Goal: Find specific page/section: Find specific page/section

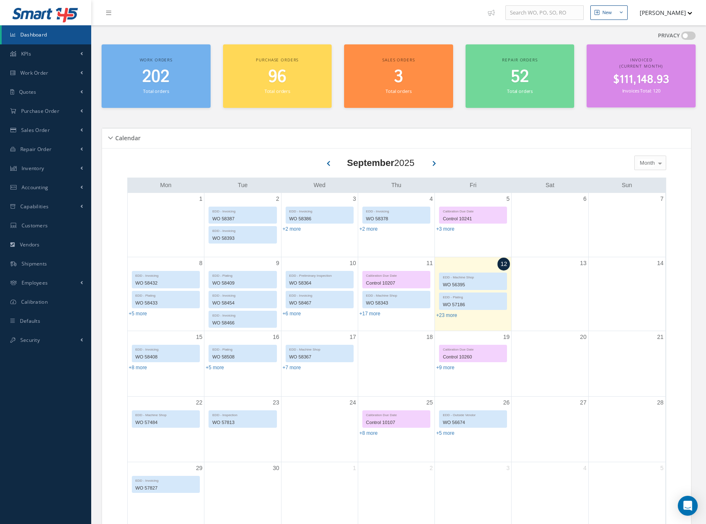
click at [160, 69] on span "202" at bounding box center [155, 77] width 27 height 24
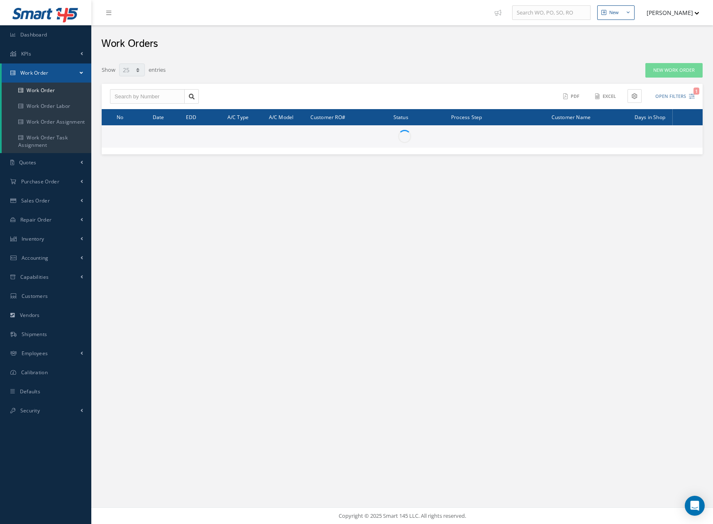
select select "25"
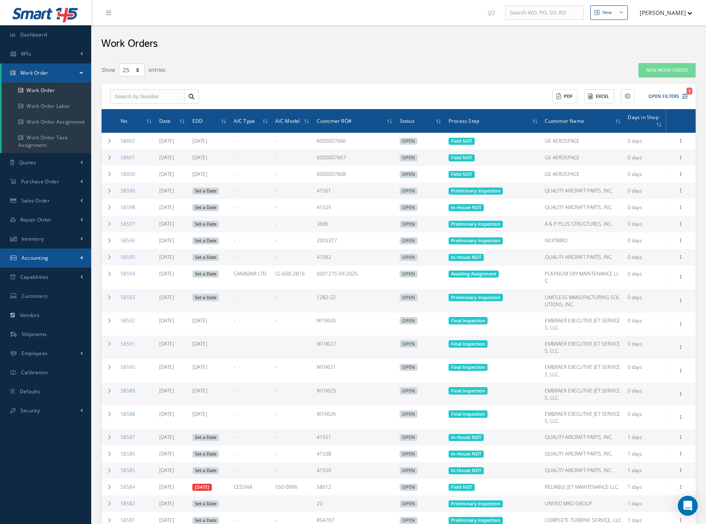
click at [35, 261] on span "Accounting" at bounding box center [35, 257] width 27 height 7
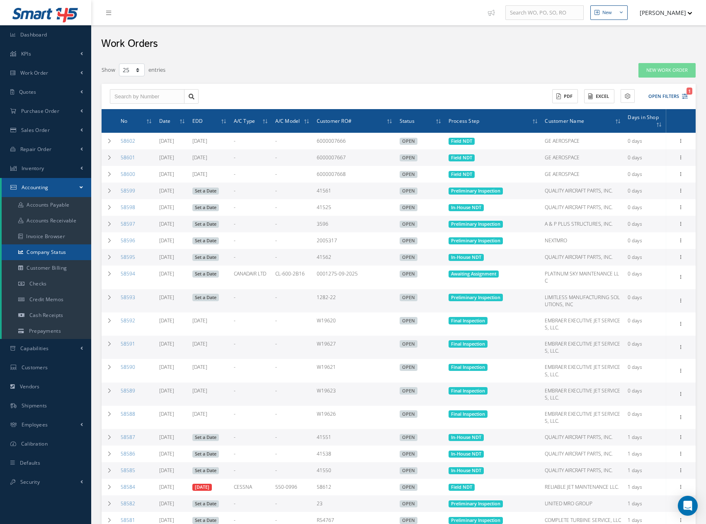
click at [44, 253] on link "Company Status" at bounding box center [47, 252] width 90 height 16
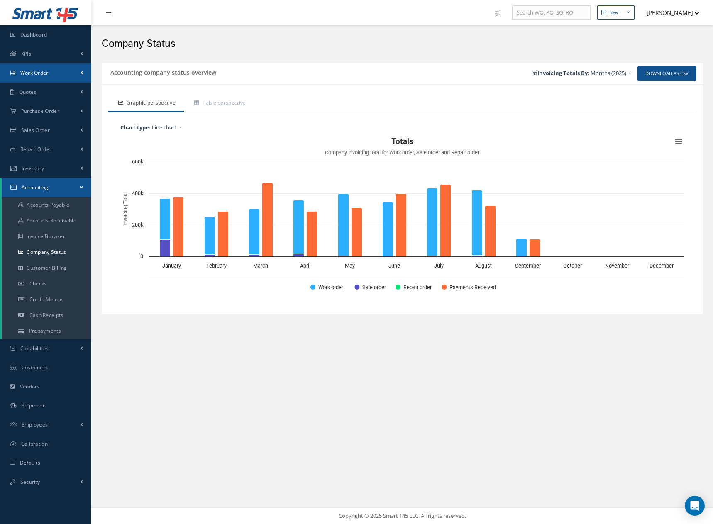
click at [32, 73] on span "Work Order" at bounding box center [34, 72] width 28 height 7
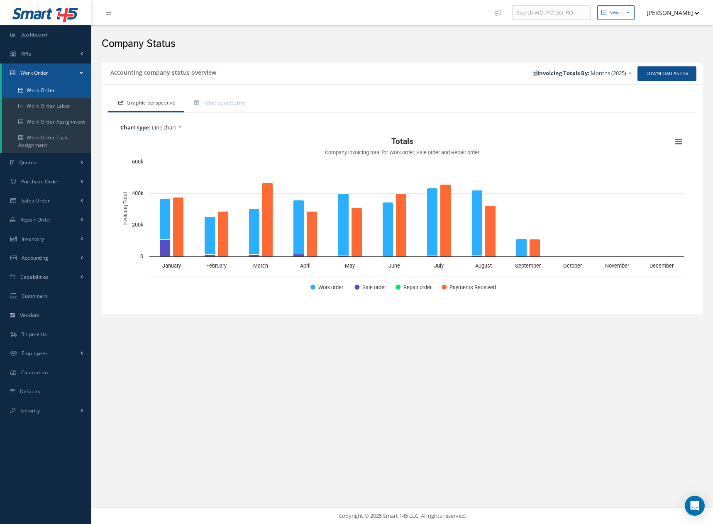
click at [38, 90] on link "Work Order" at bounding box center [47, 91] width 90 height 16
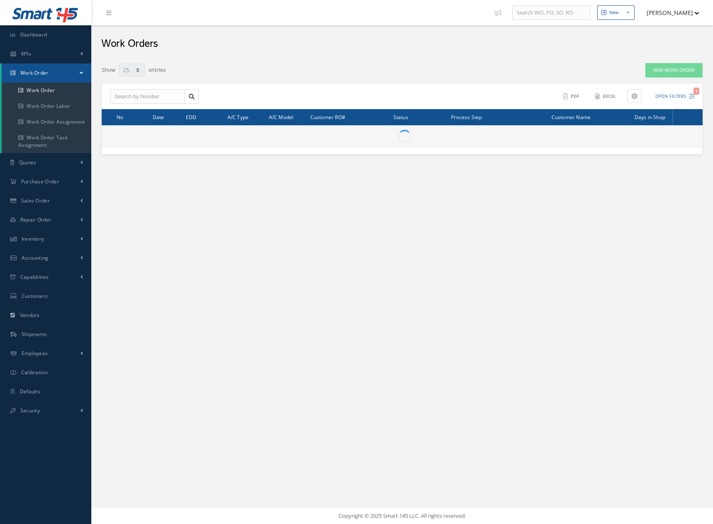
select select "25"
